Goal: Task Accomplishment & Management: Use online tool/utility

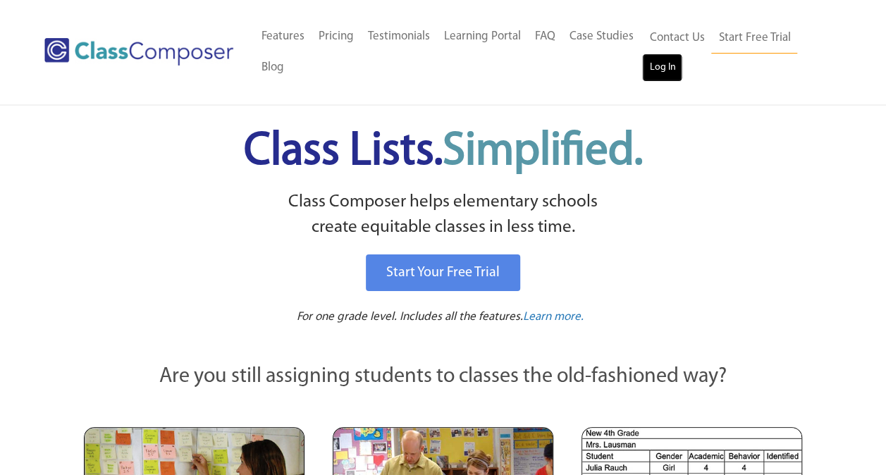
click at [673, 63] on link "Log In" at bounding box center [662, 68] width 40 height 28
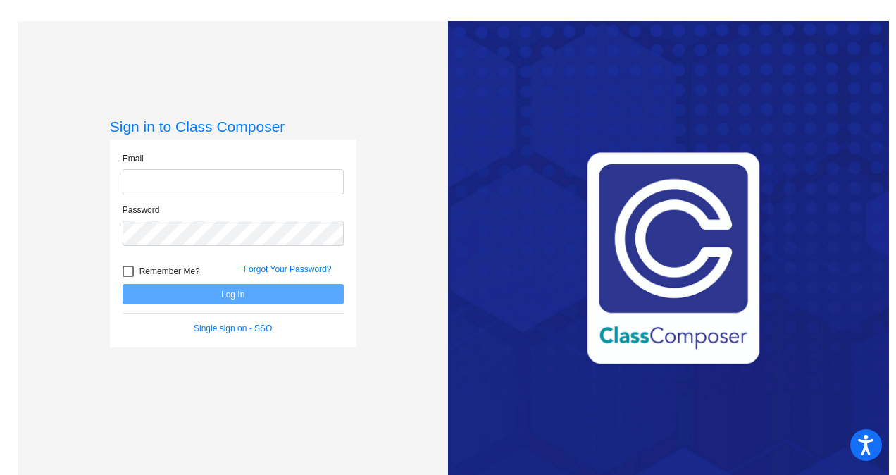
type input "bgrimm@hhsd.org"
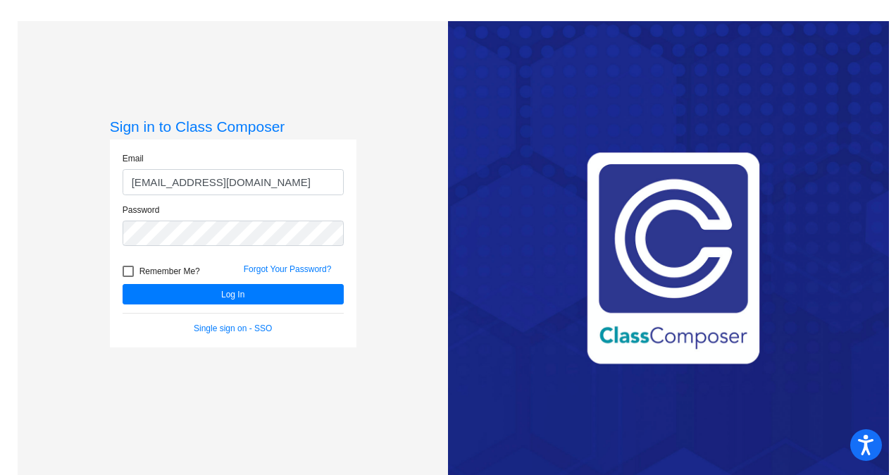
click at [216, 307] on form "Email bgrimm@hhsd.org Password Remember Me? Forgot Your Password? Log In Single…" at bounding box center [233, 243] width 221 height 183
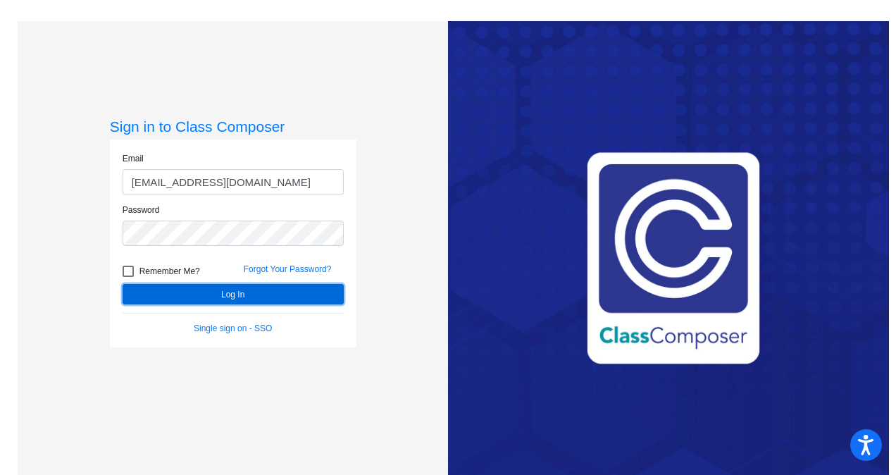
click at [238, 295] on button "Log In" at bounding box center [233, 294] width 221 height 20
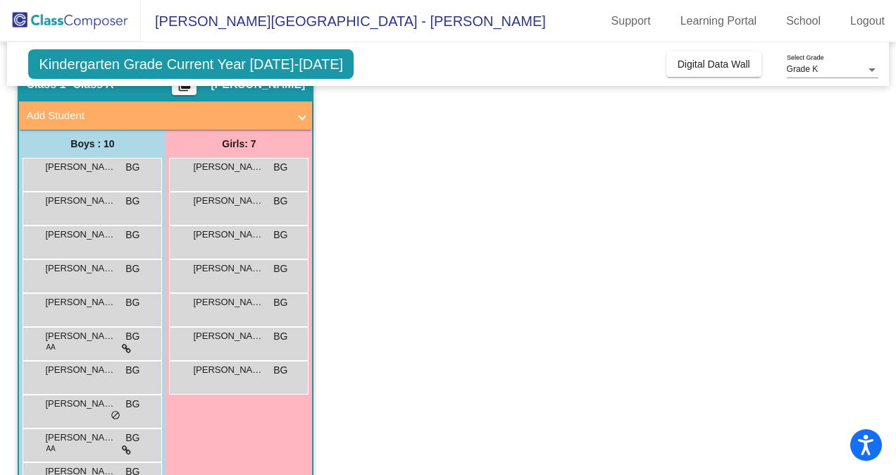
scroll to position [110, 0]
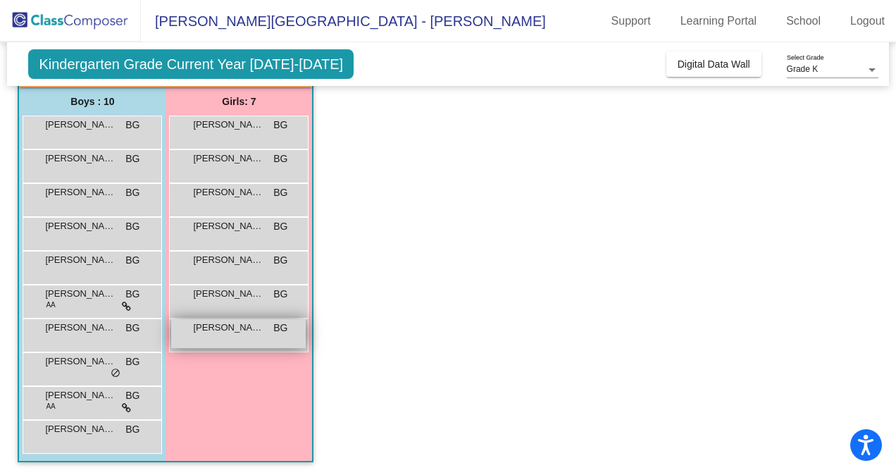
click at [208, 336] on div "Penelope Gillespie BG lock do_not_disturb_alt" at bounding box center [238, 333] width 135 height 29
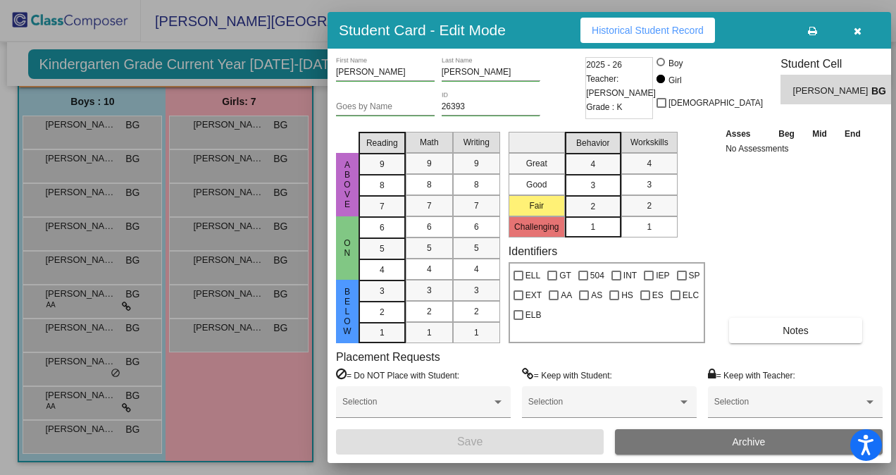
click at [254, 436] on div at bounding box center [448, 237] width 896 height 475
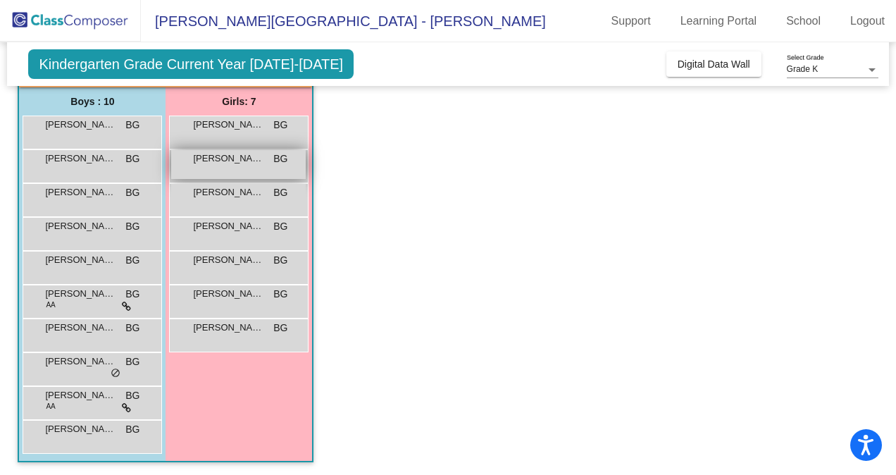
click at [230, 170] on div "Ainsley Oskiera BG lock do_not_disturb_alt" at bounding box center [238, 164] width 135 height 29
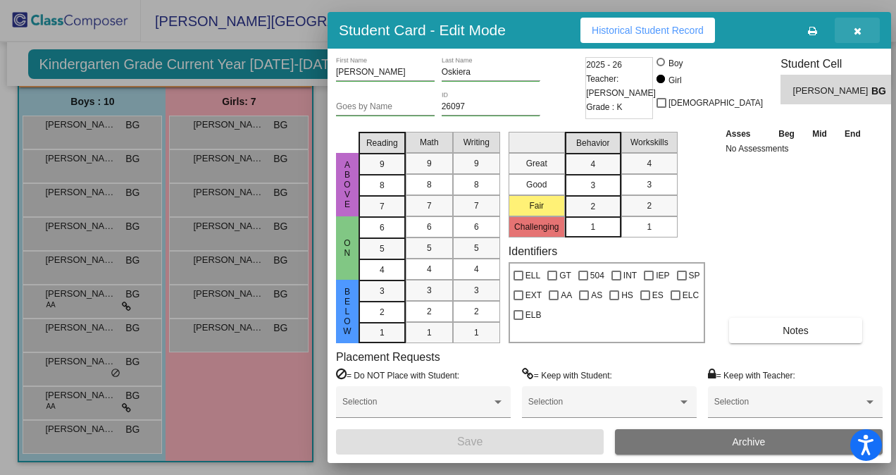
click at [856, 32] on icon "button" at bounding box center [858, 31] width 8 height 10
